Goal: Task Accomplishment & Management: Use online tool/utility

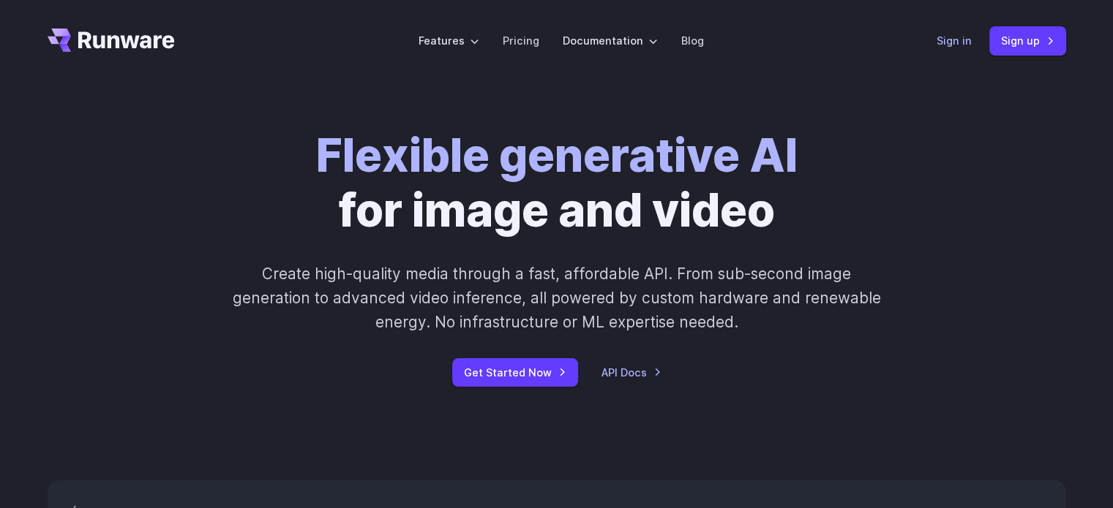
click at [960, 43] on link "Sign in" at bounding box center [953, 40] width 35 height 17
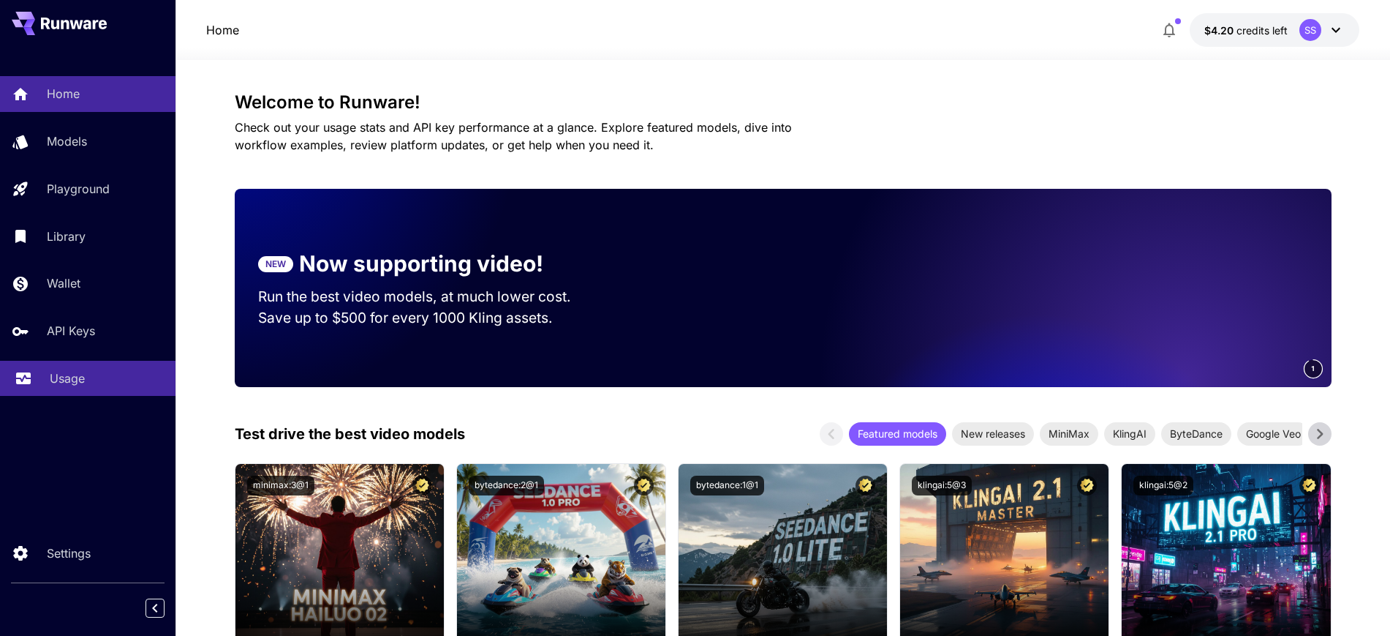
click at [48, 375] on link "Usage" at bounding box center [88, 379] width 176 height 36
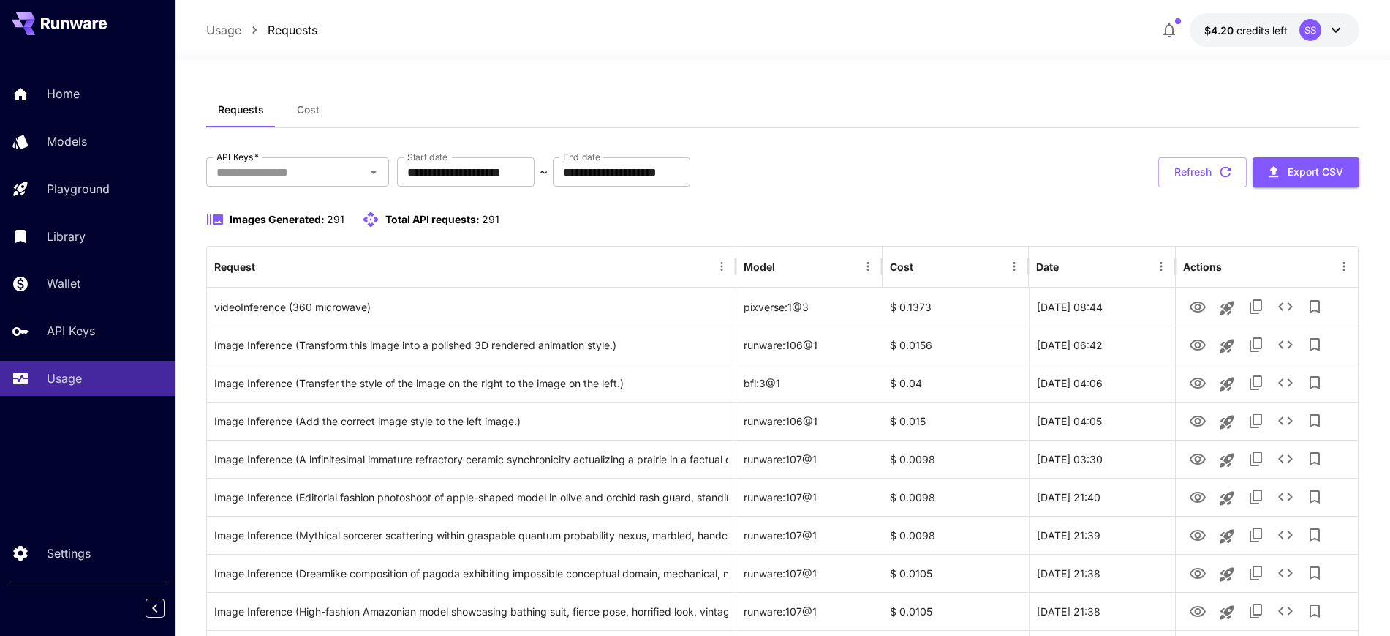
scroll to position [91, 0]
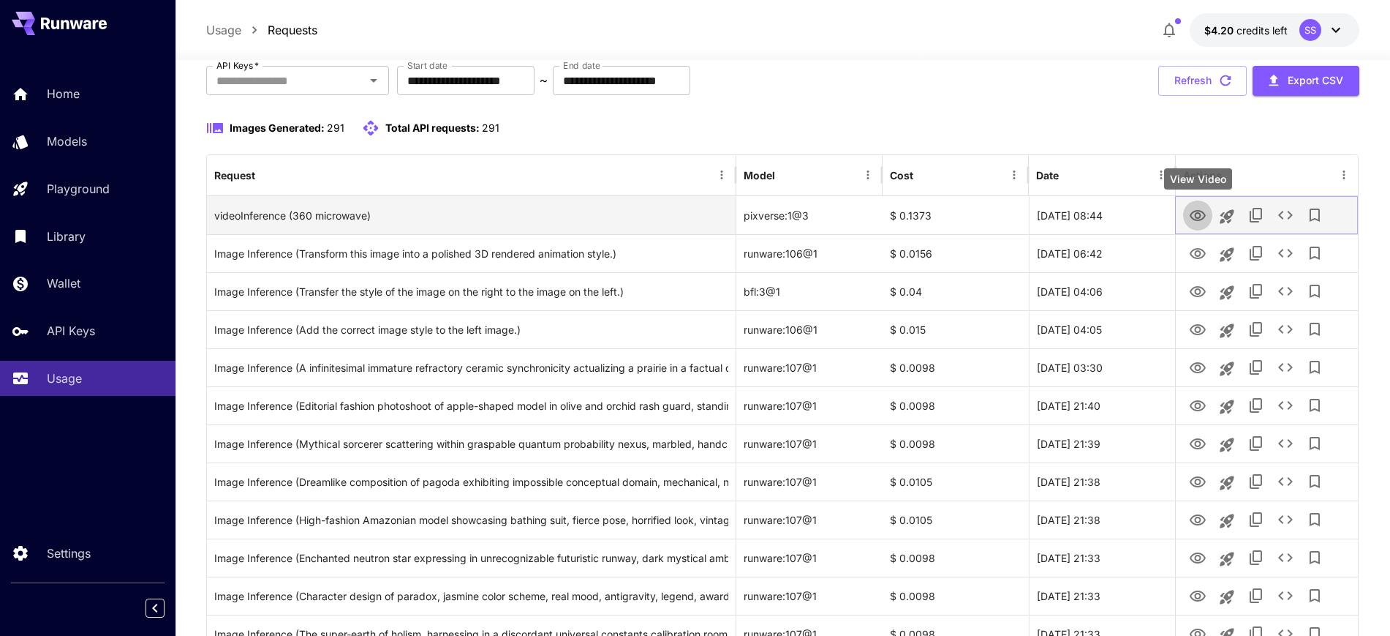
click at [1197, 214] on icon "View Video" at bounding box center [1198, 216] width 18 height 18
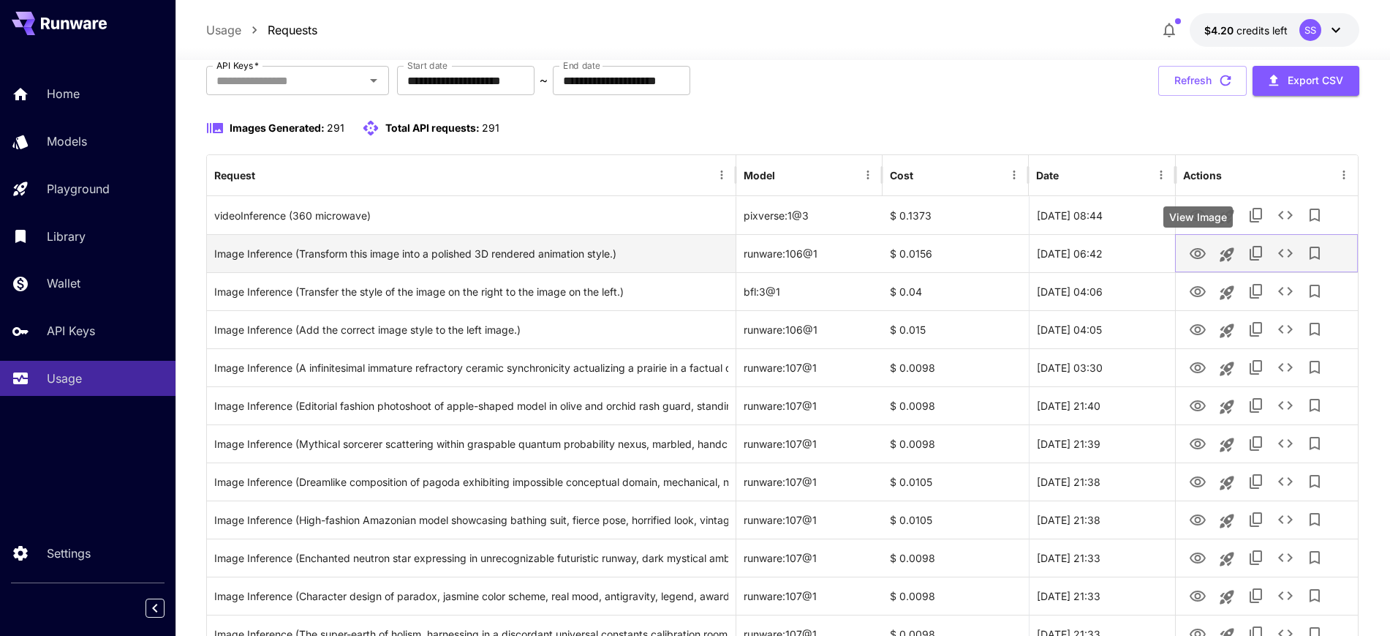
click at [1201, 249] on icon "View Image" at bounding box center [1198, 254] width 18 height 18
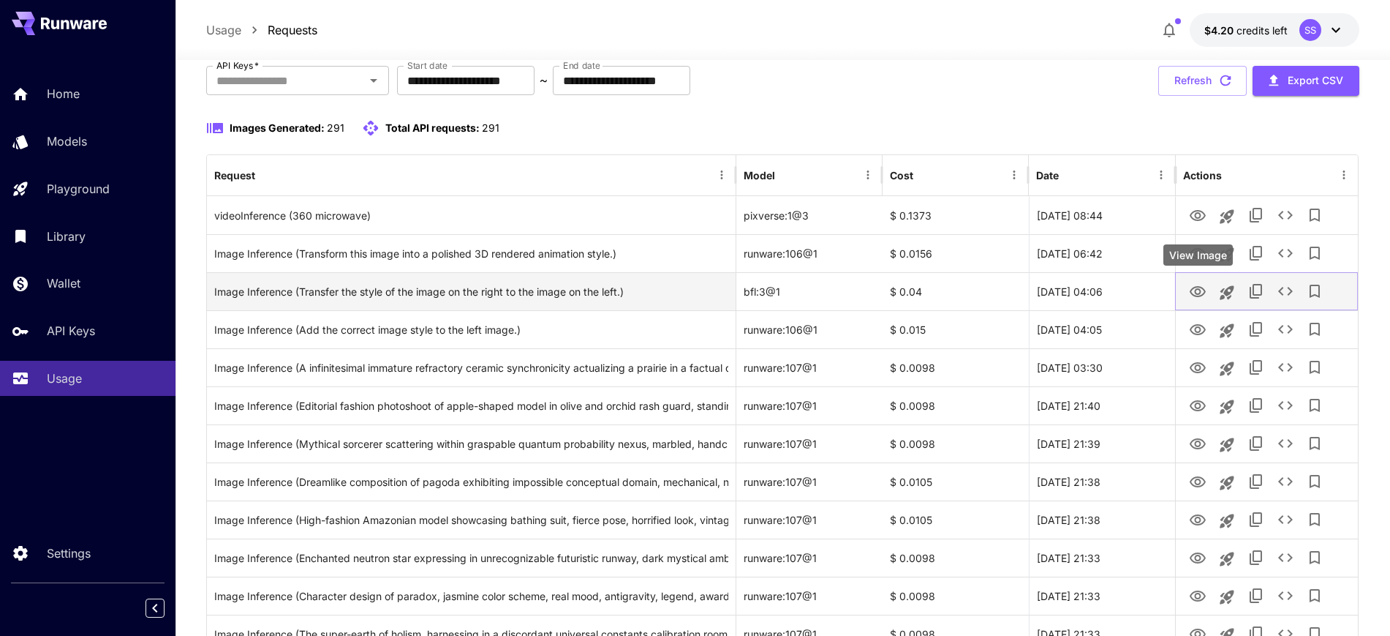
click at [1193, 296] on icon "View Image" at bounding box center [1198, 292] width 18 height 18
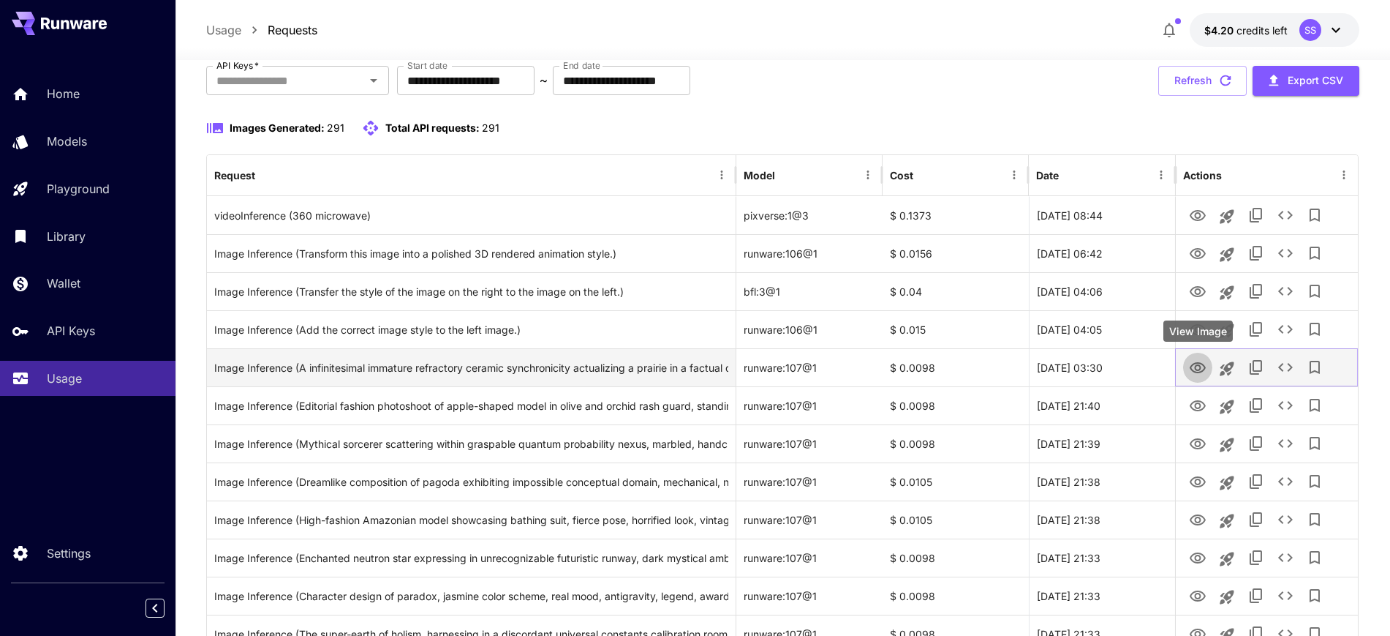
click at [1203, 365] on icon "View Image" at bounding box center [1198, 368] width 18 height 18
